Goal: Check status: Check status

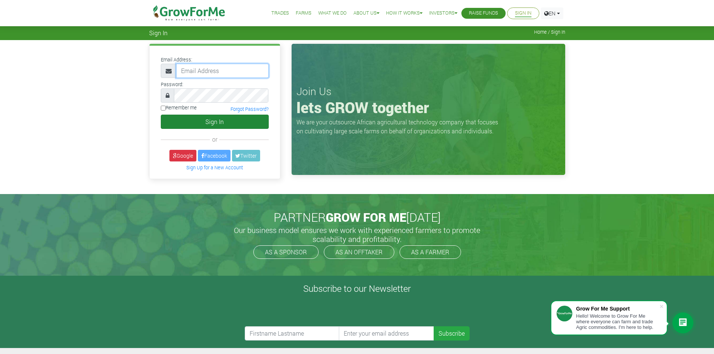
type input "trade@growforme.com"
click at [206, 121] on button "Sign In" at bounding box center [215, 122] width 108 height 14
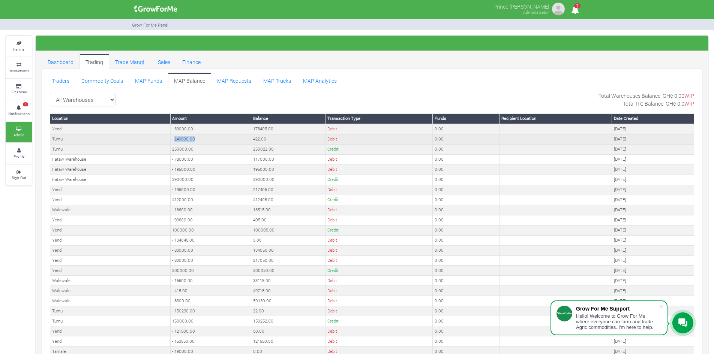
drag, startPoint x: 201, startPoint y: 138, endPoint x: 174, endPoint y: 139, distance: 27.0
click at [174, 139] on td "- 249600.00" at bounding box center [210, 139] width 81 height 10
copy td "249600.00"
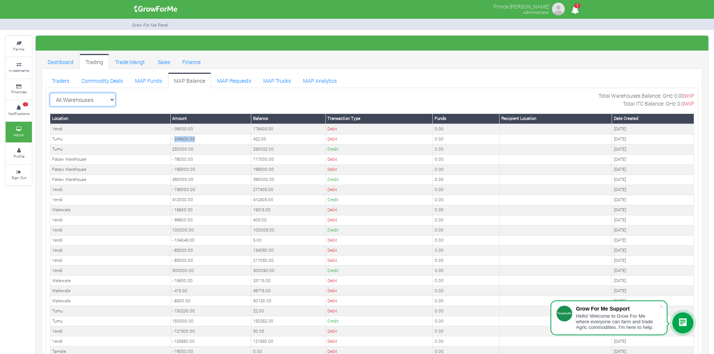
click at [109, 99] on select "All Warehouses TDX Navrongo Walewale Garu (Faranaya) Kintampo Langbensi WamiAgr…" at bounding box center [83, 99] width 66 height 13
select select "?warehouse=1"
click at [50, 93] on select "All Warehouses TDX Navrongo Walewale Garu (Faranaya) Kintampo Langbensi WamiAgr…" at bounding box center [83, 99] width 66 height 13
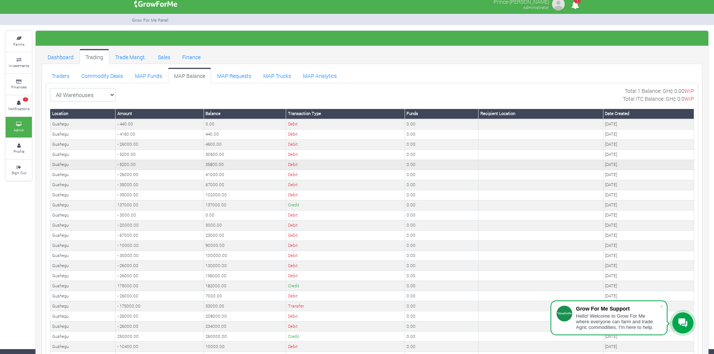
scroll to position [6, 0]
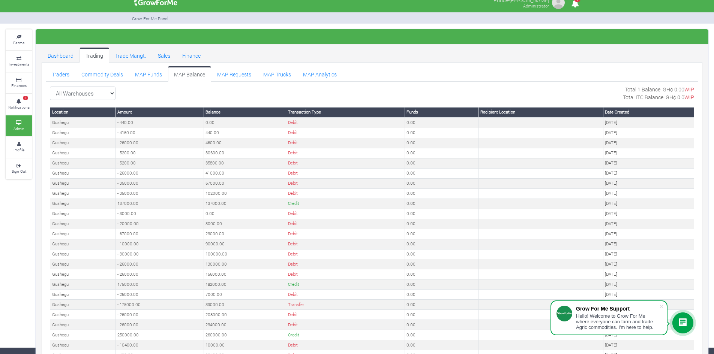
click at [180, 72] on link "MAP Balance" at bounding box center [189, 73] width 43 height 15
